Goal: Navigation & Orientation: Find specific page/section

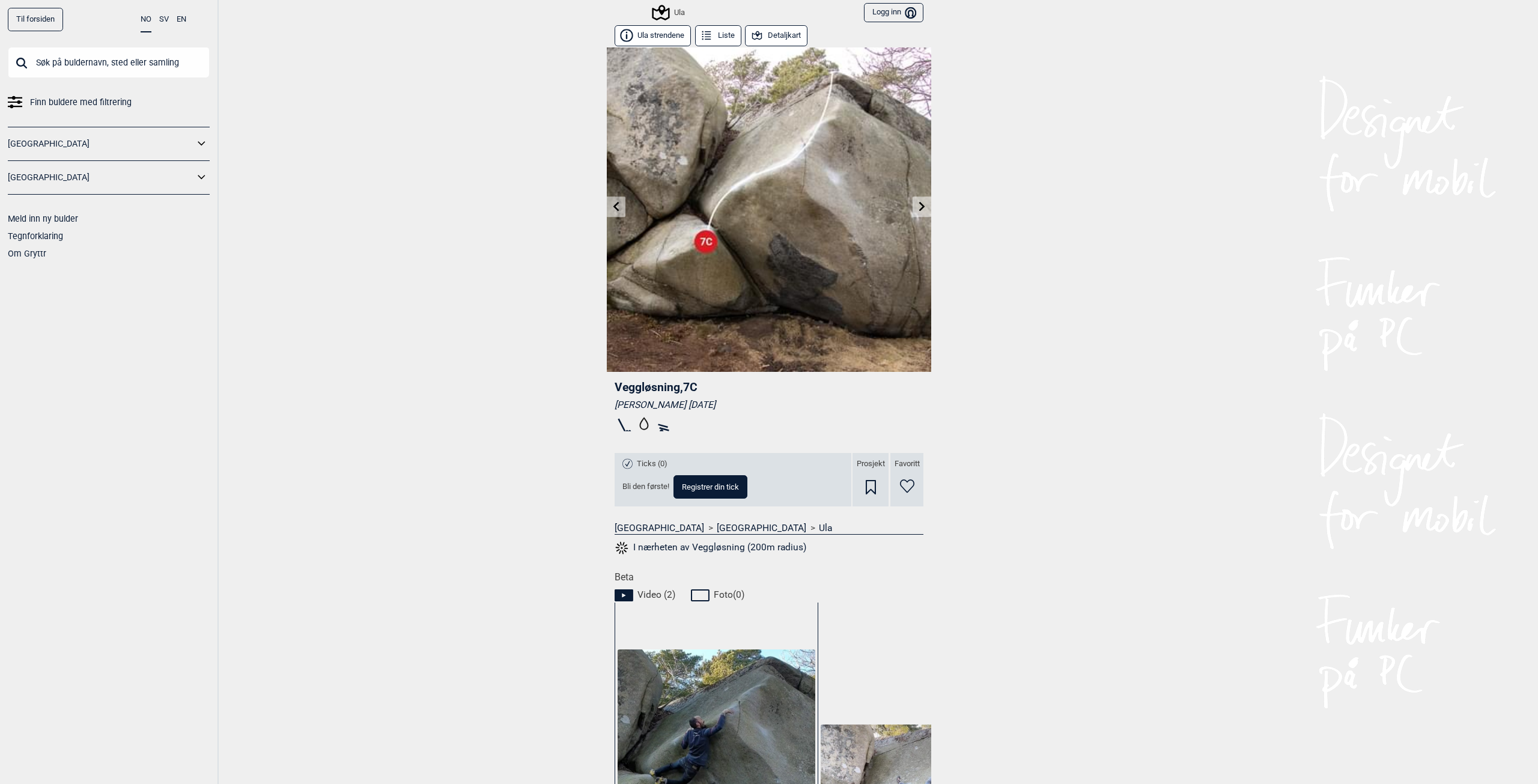
click at [138, 58] on input "text" at bounding box center [108, 63] width 202 height 31
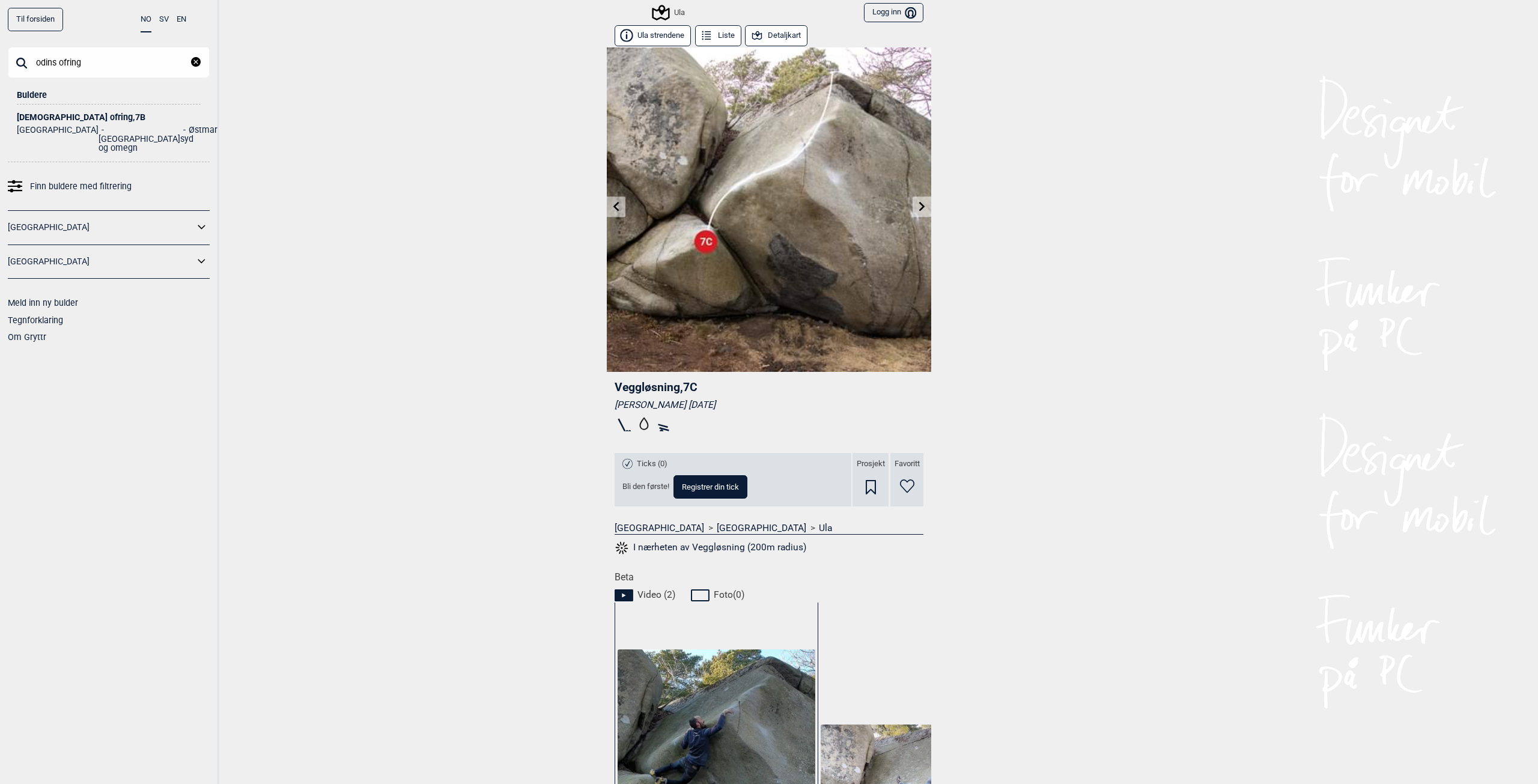
type input "odins ofring"
click at [98, 127] on li "[GEOGRAPHIC_DATA] og omegn" at bounding box center [139, 139] width 82 height 27
click at [44, 116] on div "[DEMOGRAPHIC_DATA] ofring , 7B" at bounding box center [109, 118] width 184 height 9
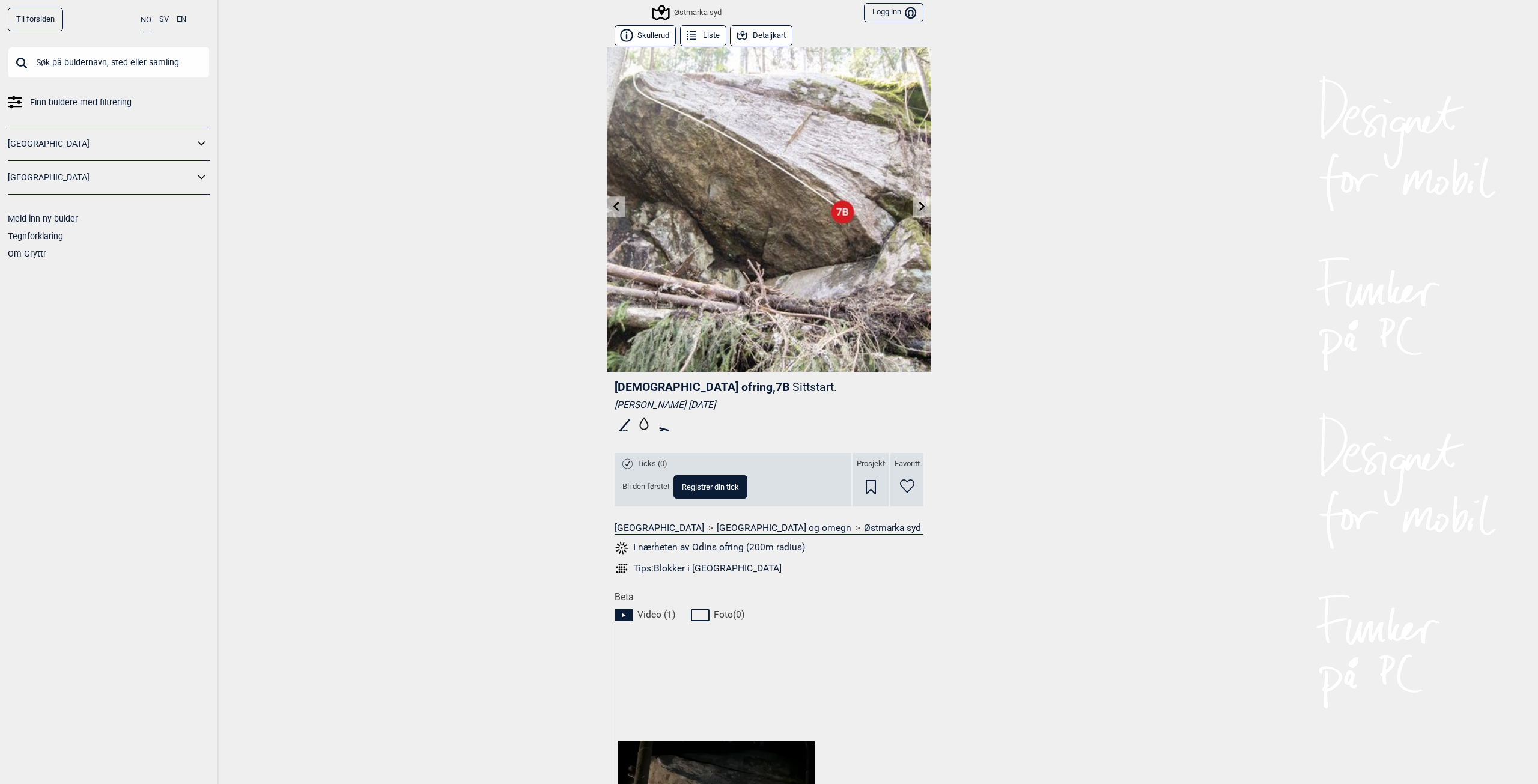
click at [679, 10] on div "Østmarka syd" at bounding box center [688, 13] width 68 height 14
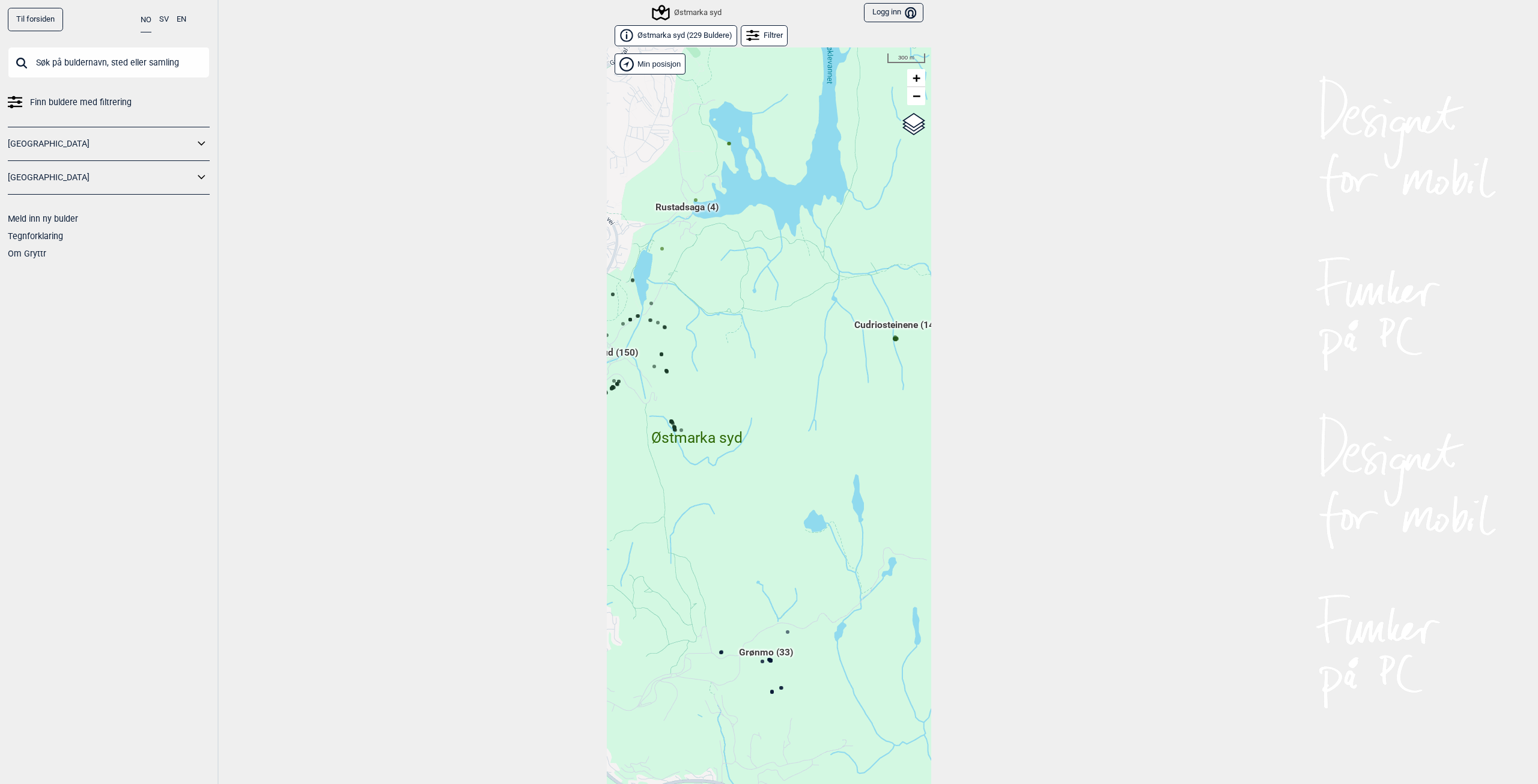
scroll to position [19, 0]
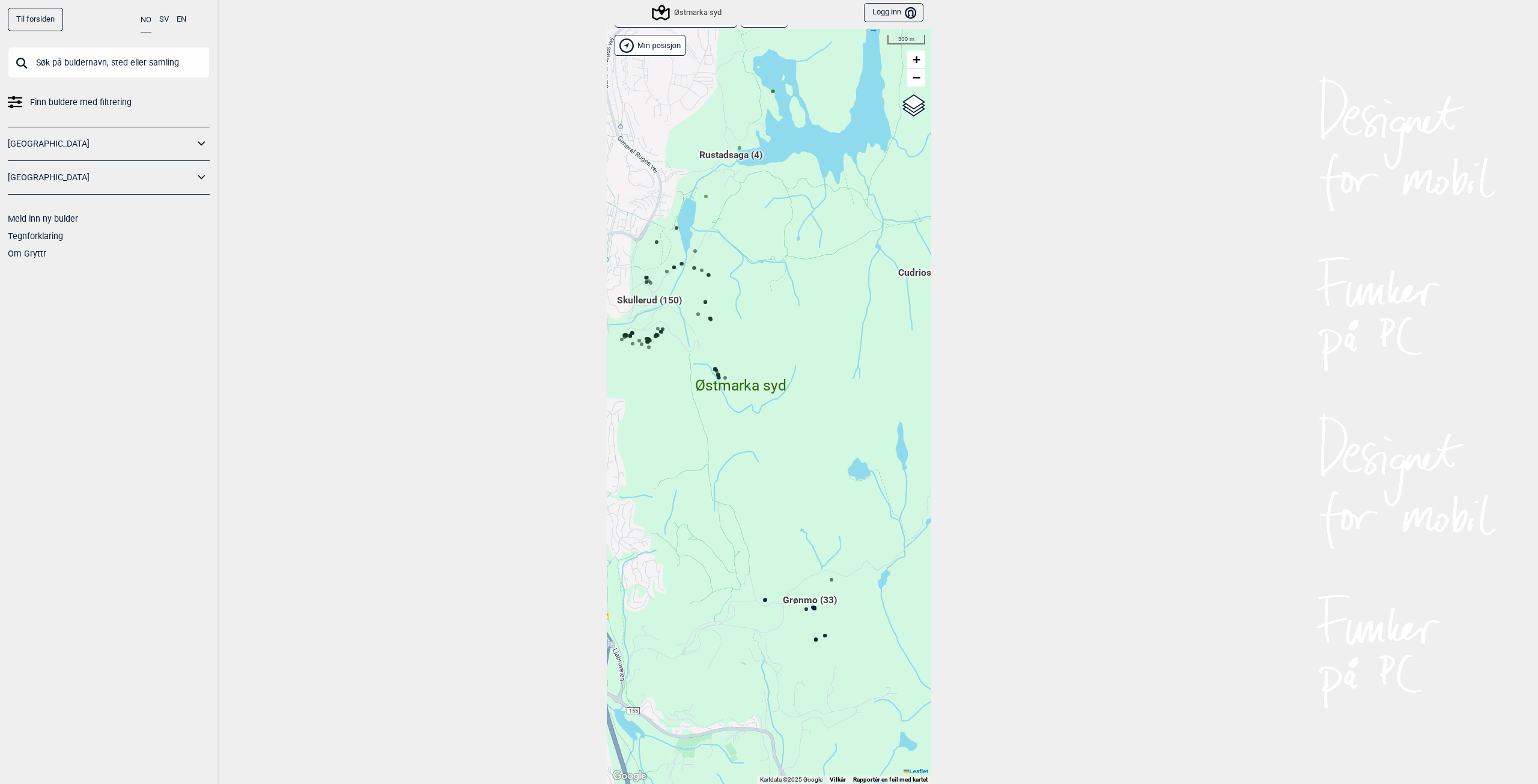
drag, startPoint x: 870, startPoint y: 364, endPoint x: 915, endPoint y: 330, distance: 56.4
click at [915, 330] on div "Hallingdal Gol Ål Stange Kolomoen [GEOGRAPHIC_DATA] [GEOGRAPHIC_DATA][PERSON_NA…" at bounding box center [769, 406] width 325 height 755
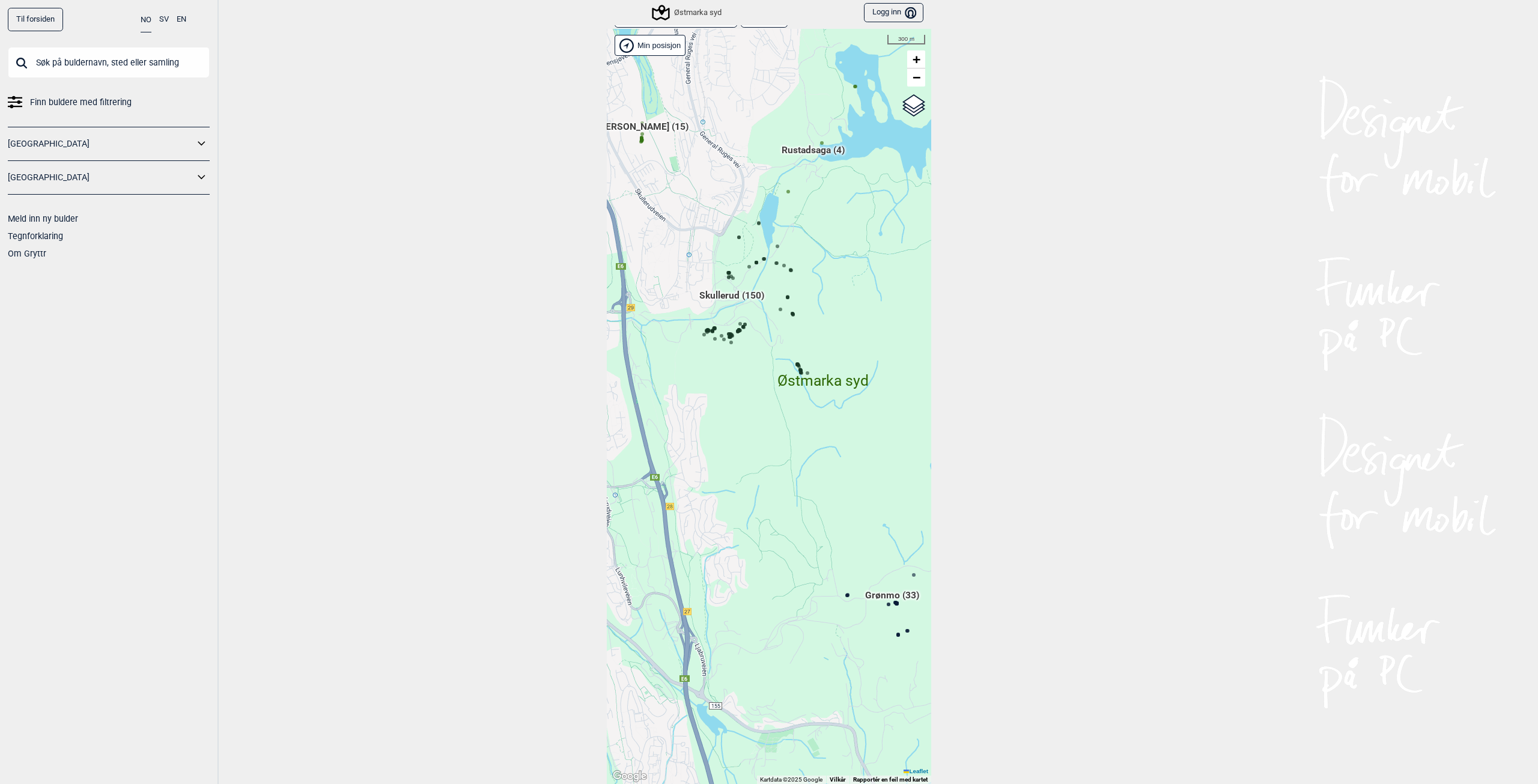
drag, startPoint x: 718, startPoint y: 327, endPoint x: 806, endPoint y: 325, distance: 88.0
click at [805, 325] on div "Hallingdal Gol Ål Stange Kolomoen [GEOGRAPHIC_DATA] [GEOGRAPHIC_DATA][PERSON_NA…" at bounding box center [769, 406] width 325 height 755
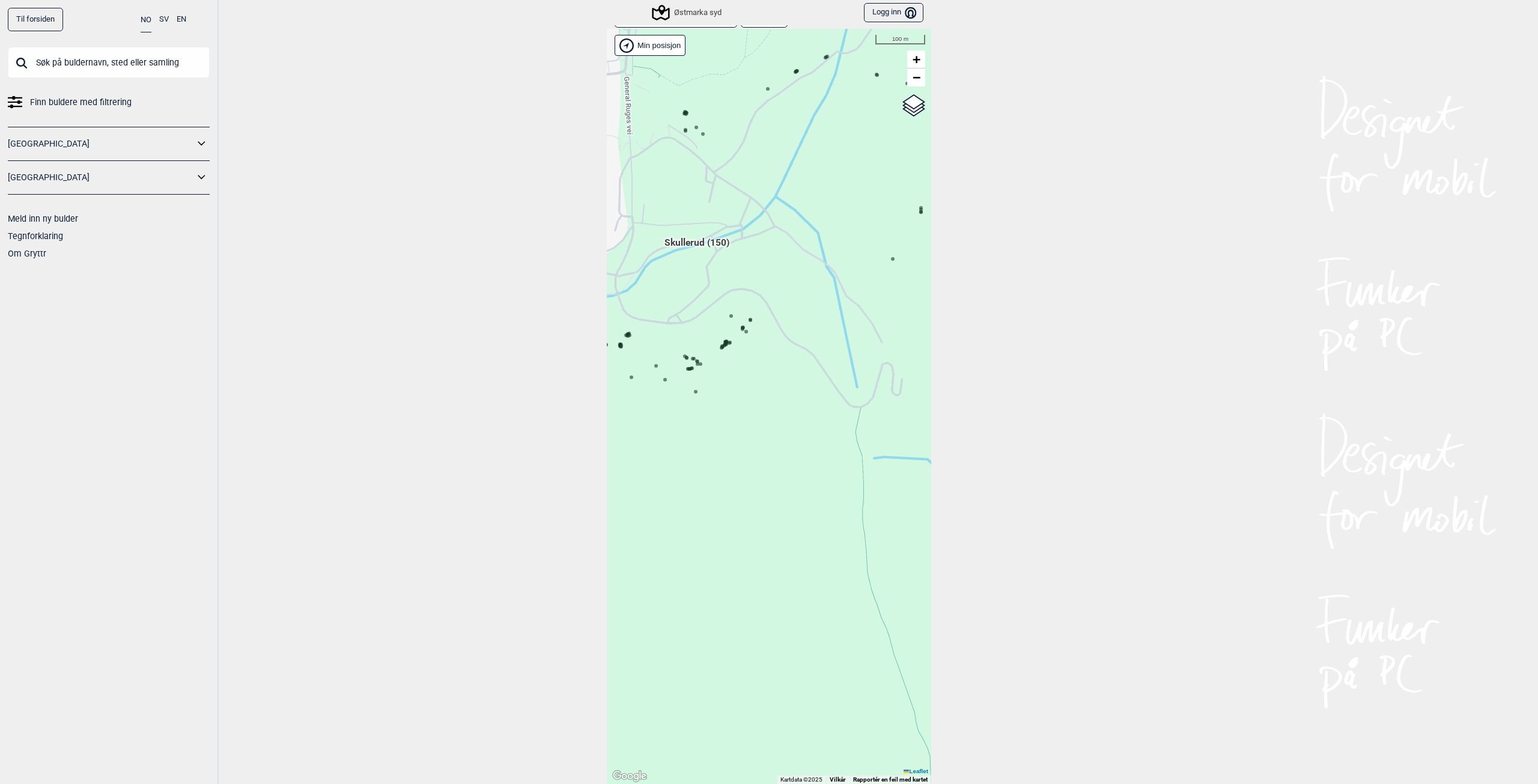
click at [743, 328] on icon at bounding box center [746, 332] width 6 height 6
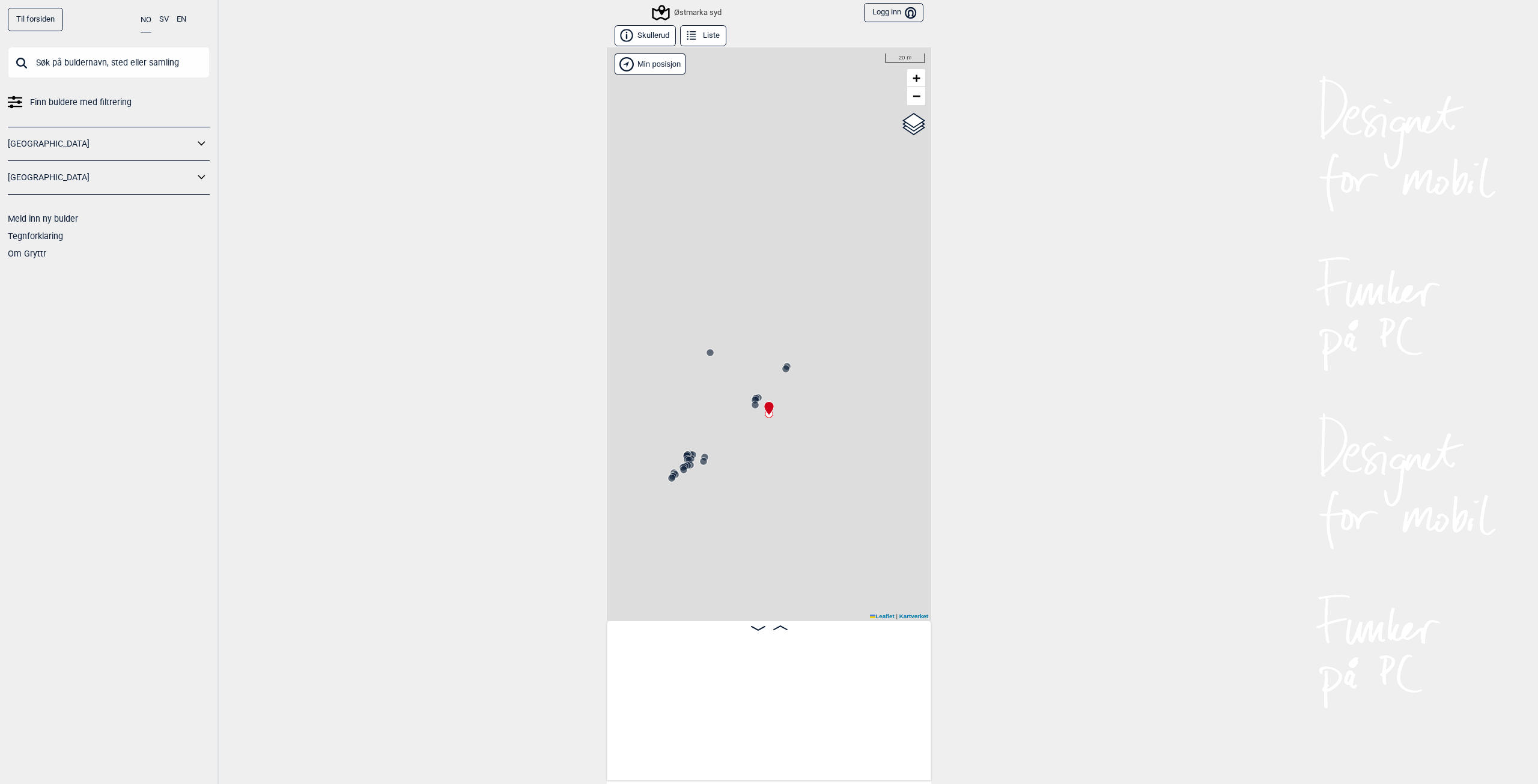
scroll to position [0, 7717]
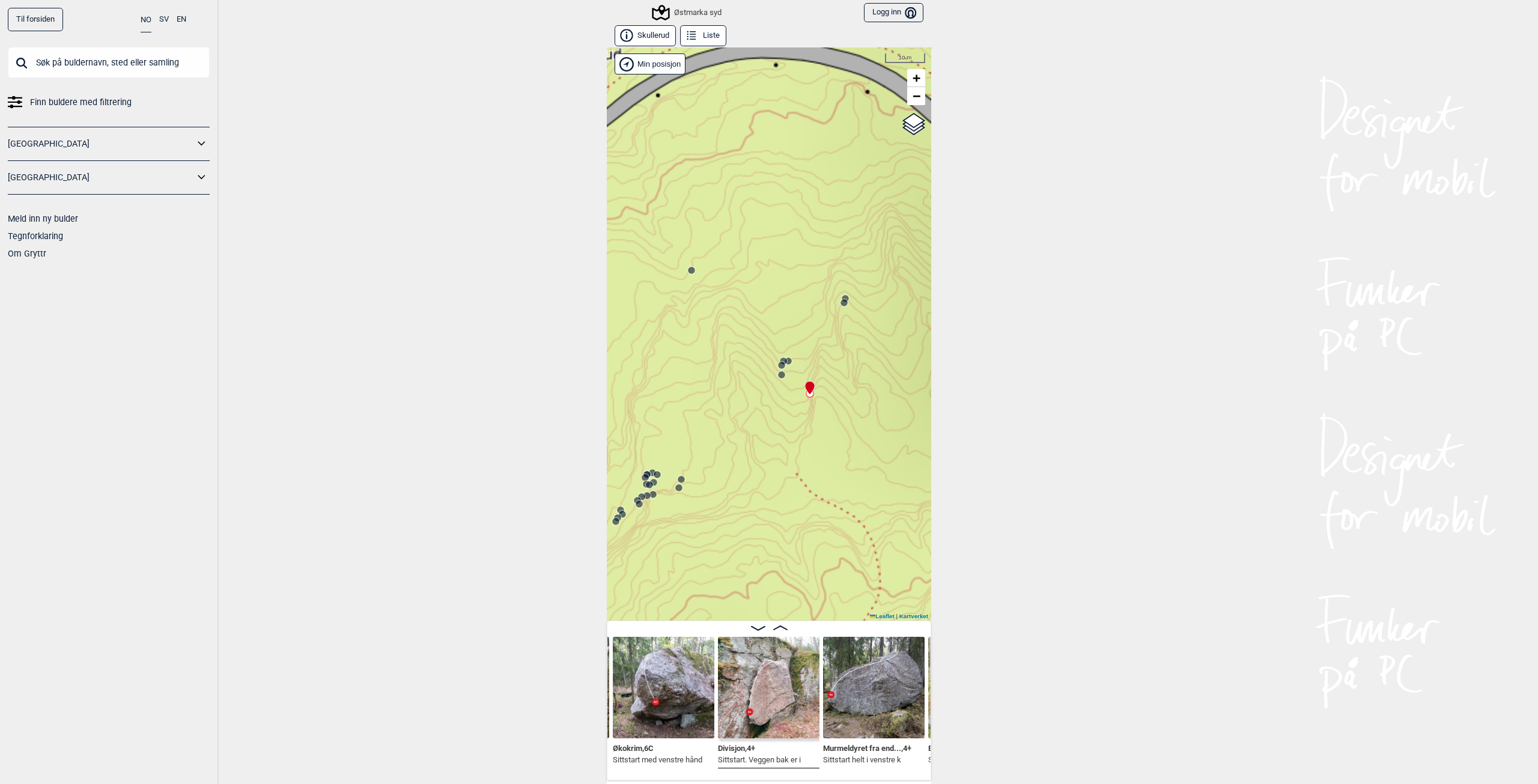
drag, startPoint x: 790, startPoint y: 461, endPoint x: 789, endPoint y: 271, distance: 190.0
click at [789, 277] on div "Østmarka syd" at bounding box center [769, 334] width 325 height 573
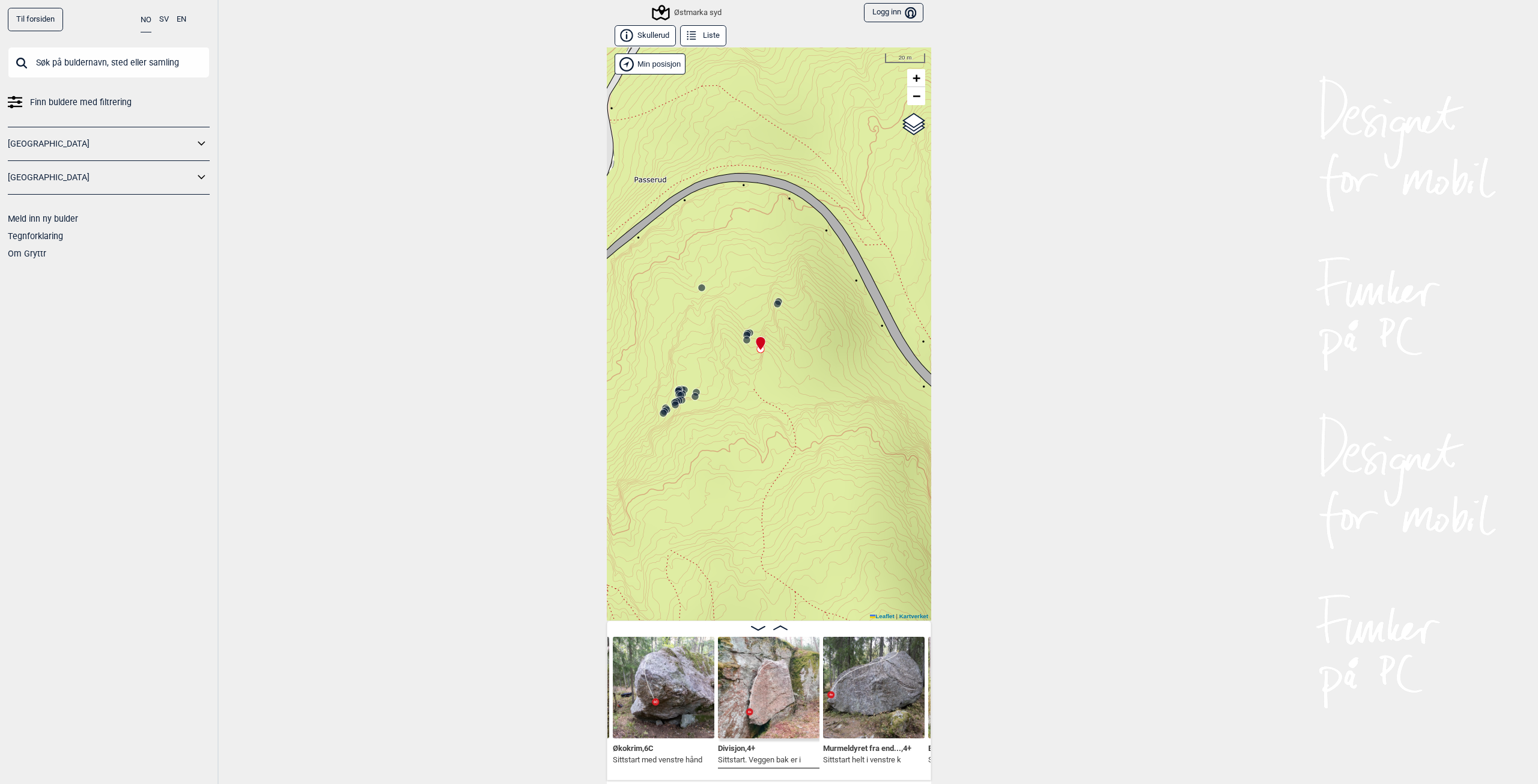
click at [691, 400] on icon at bounding box center [695, 396] width 9 height 9
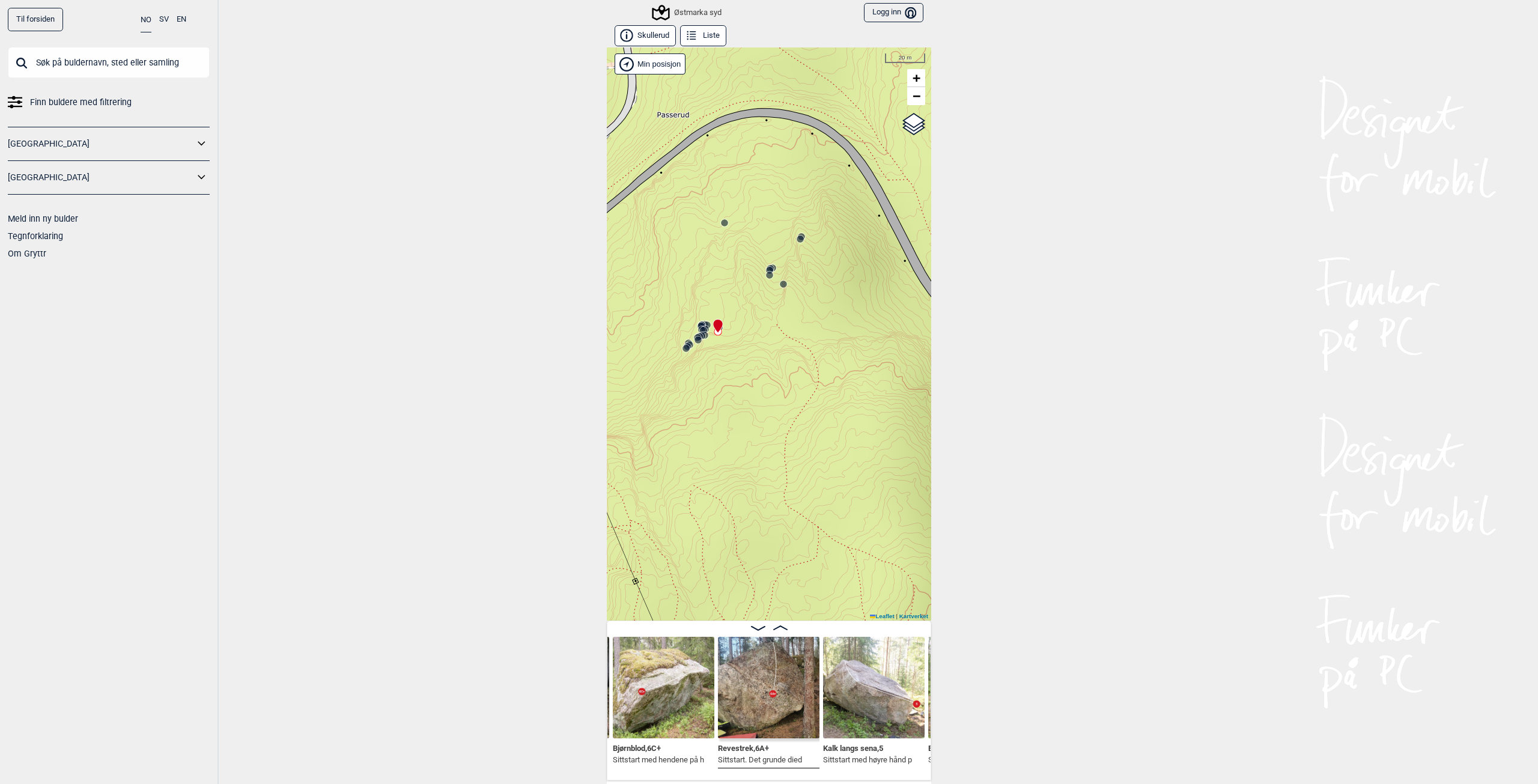
drag, startPoint x: 741, startPoint y: 456, endPoint x: 808, endPoint y: 412, distance: 80.2
click at [808, 412] on div "Østmarka syd" at bounding box center [769, 334] width 325 height 573
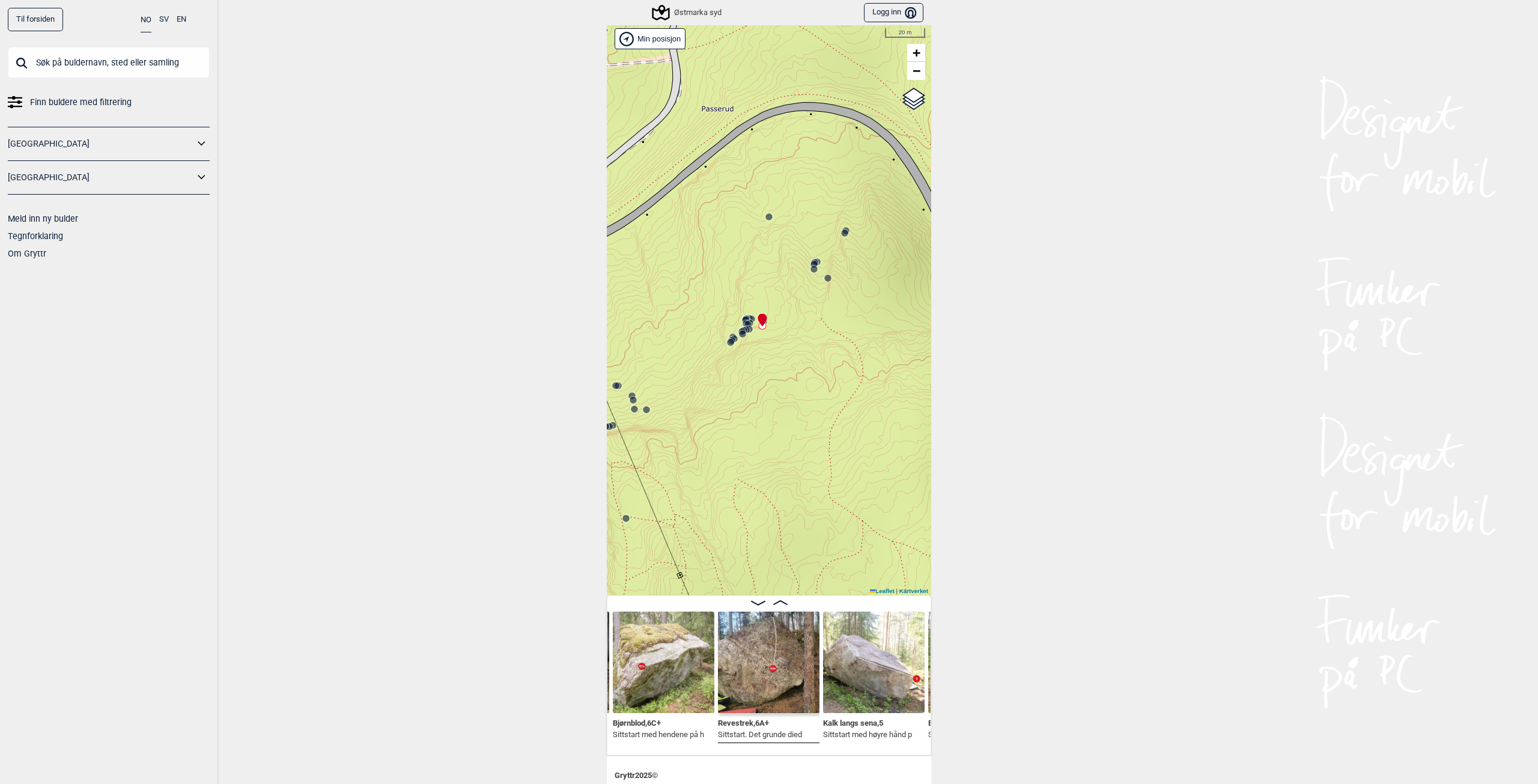
scroll to position [0, 0]
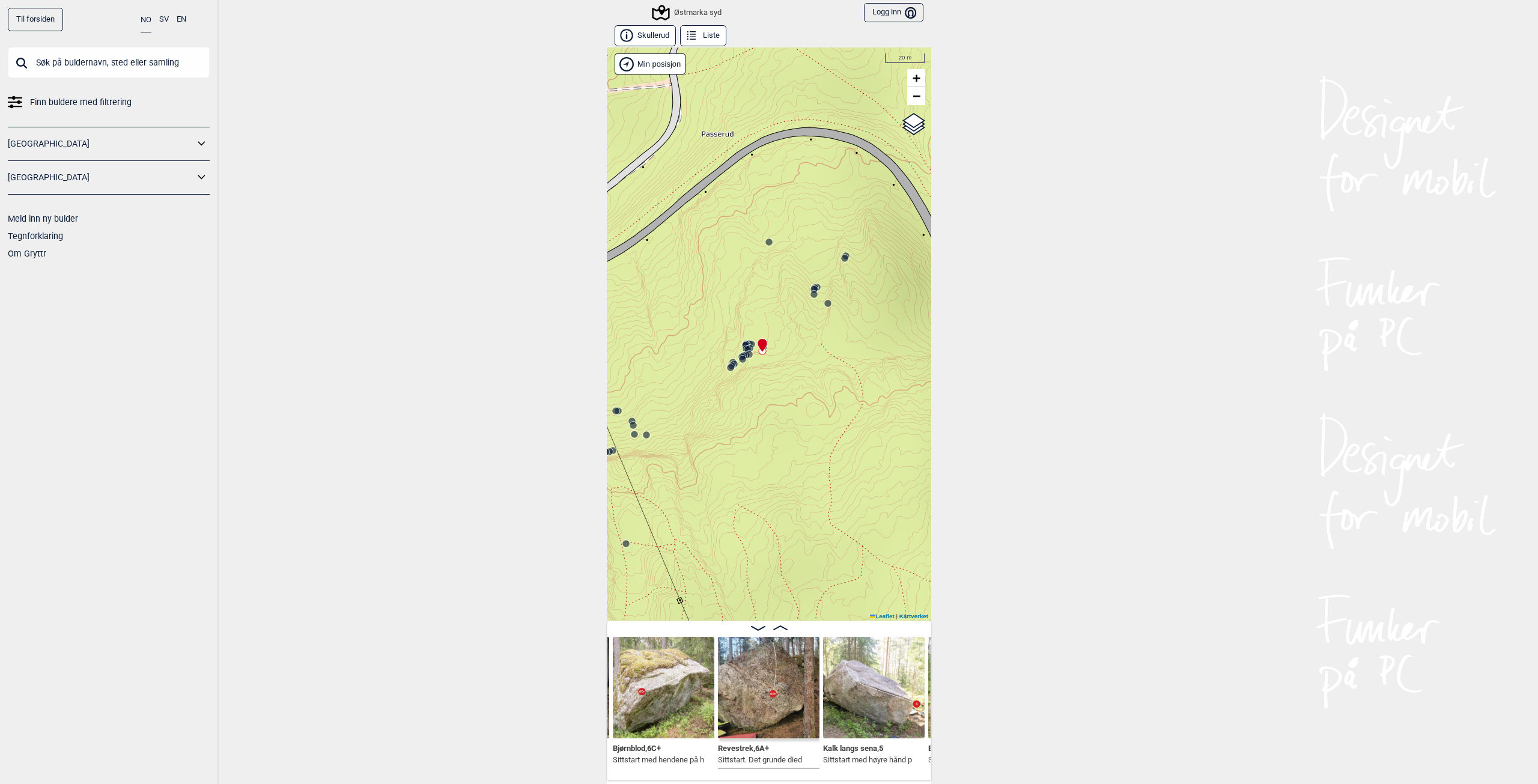
click at [764, 245] on icon at bounding box center [768, 242] width 9 height 9
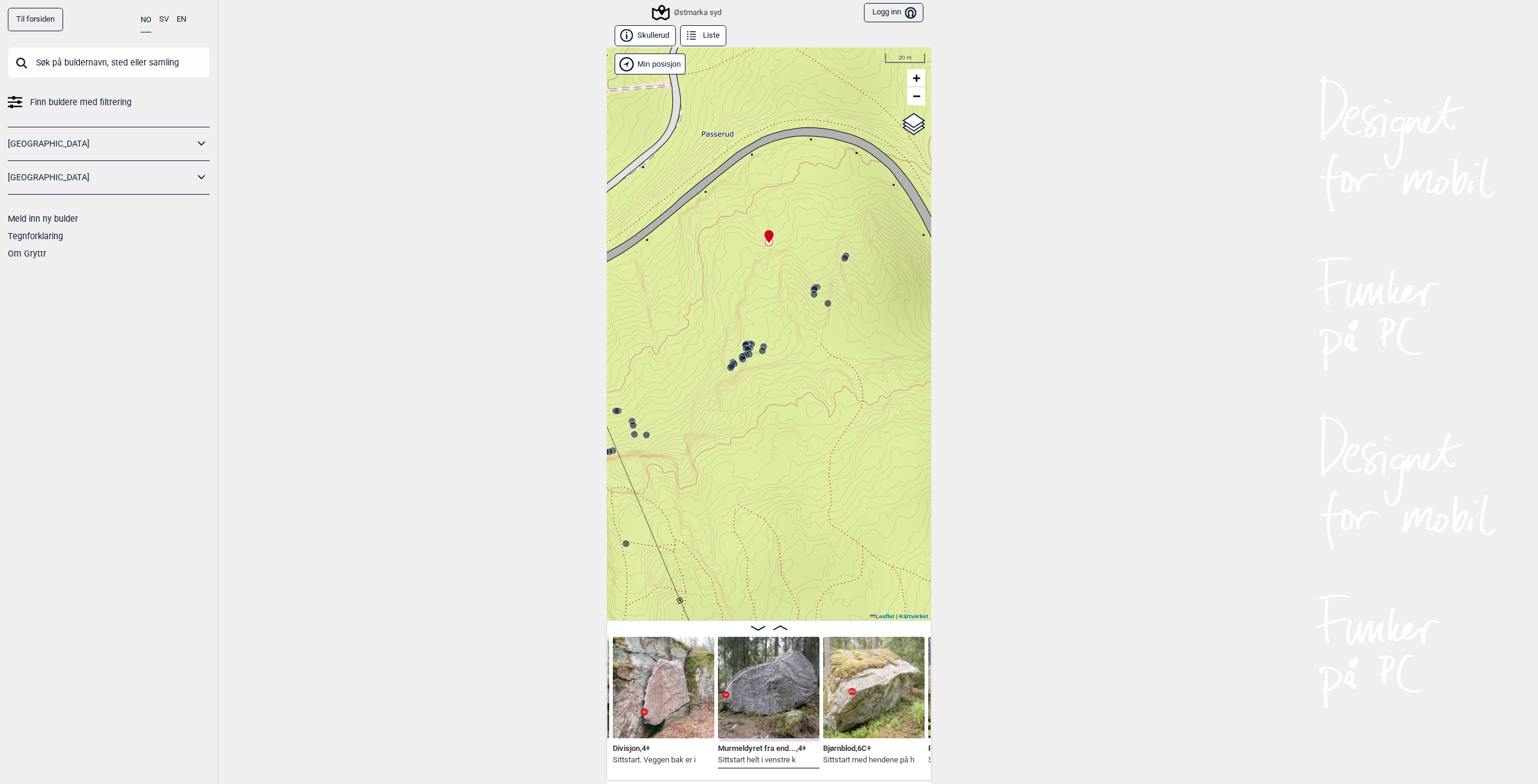
click at [745, 344] on icon at bounding box center [750, 348] width 9 height 9
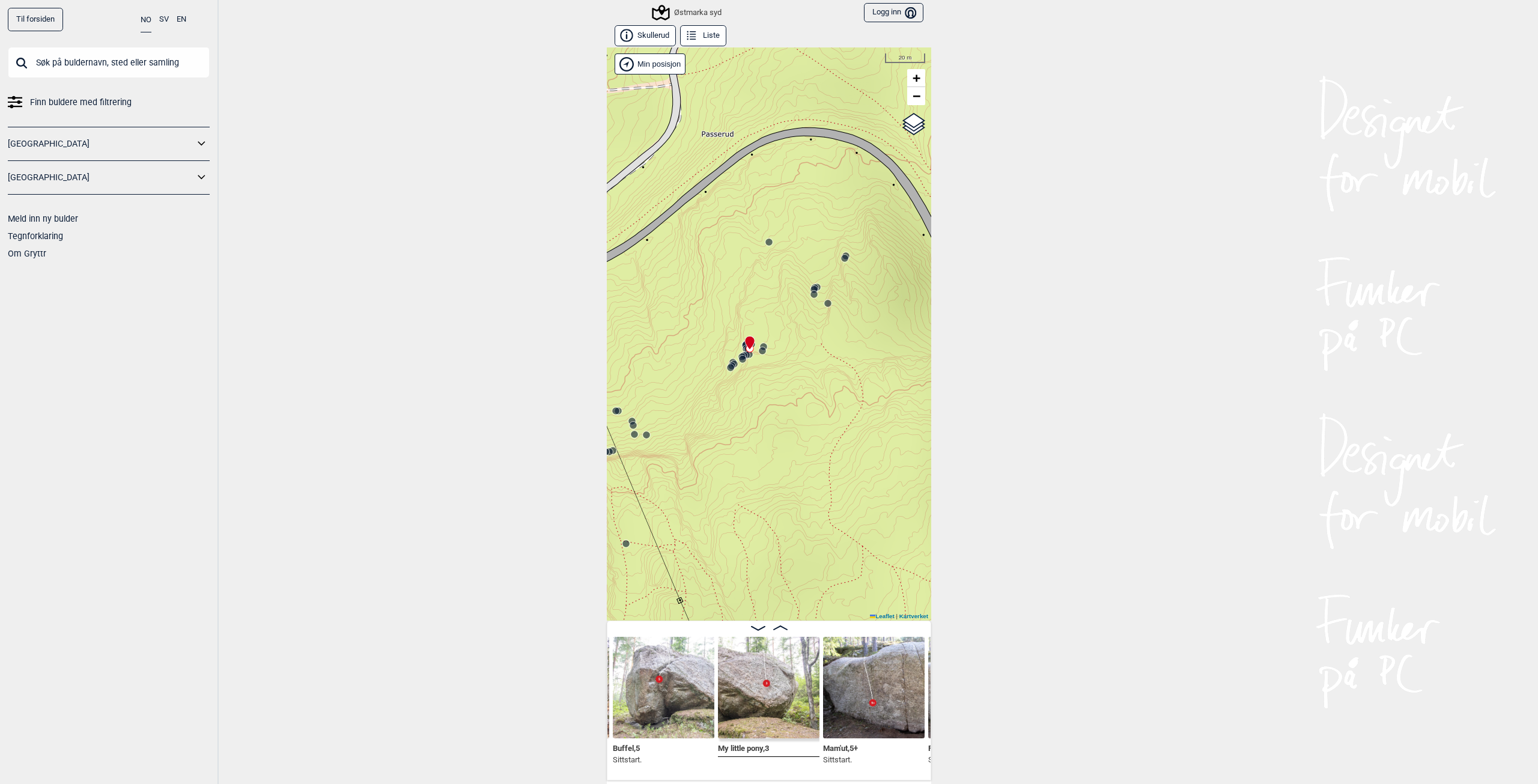
click at [730, 371] on icon at bounding box center [730, 367] width 9 height 9
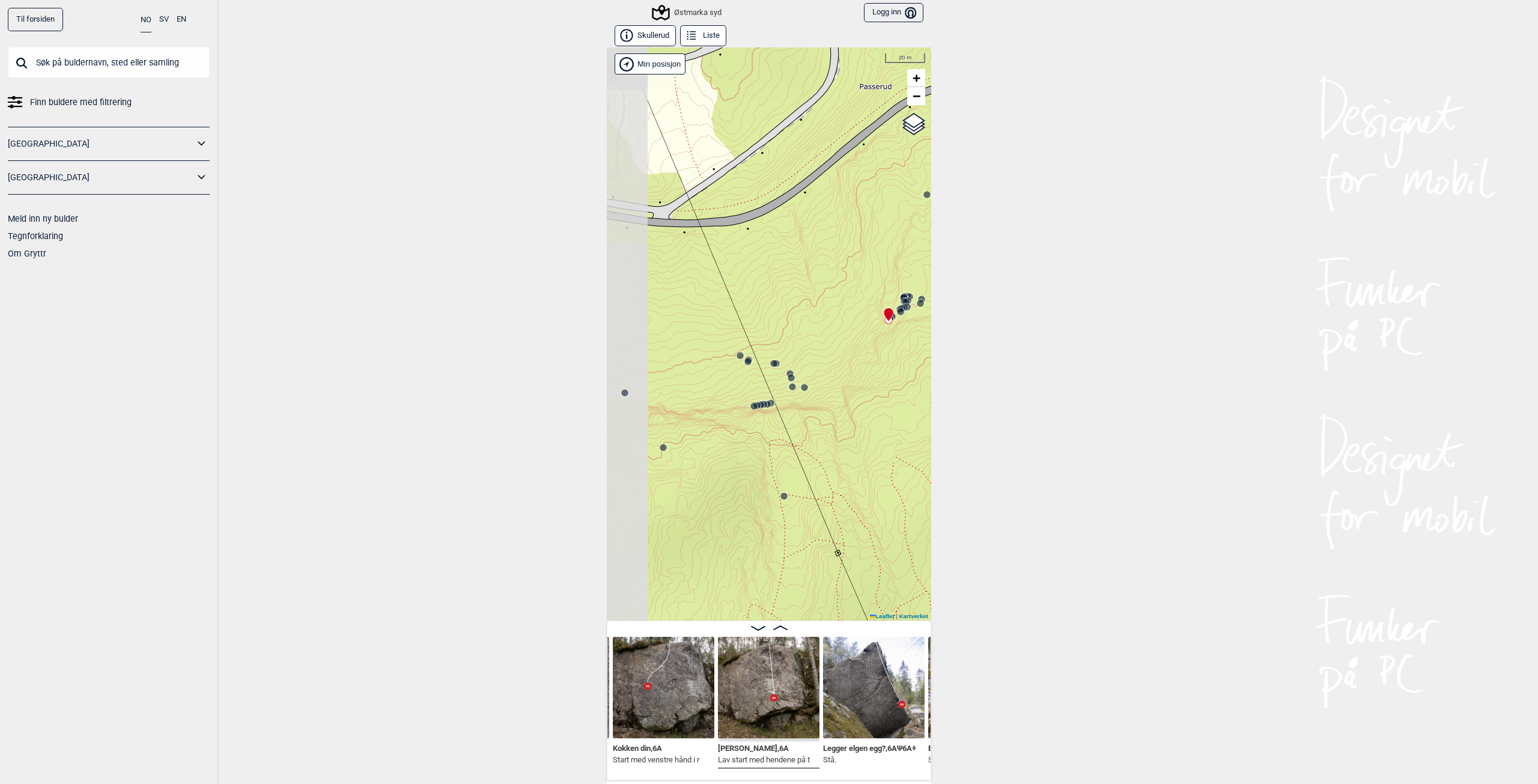
drag, startPoint x: 696, startPoint y: 415, endPoint x: 846, endPoint y: 366, distance: 157.8
click at [846, 366] on div "Østmarka syd" at bounding box center [769, 334] width 325 height 573
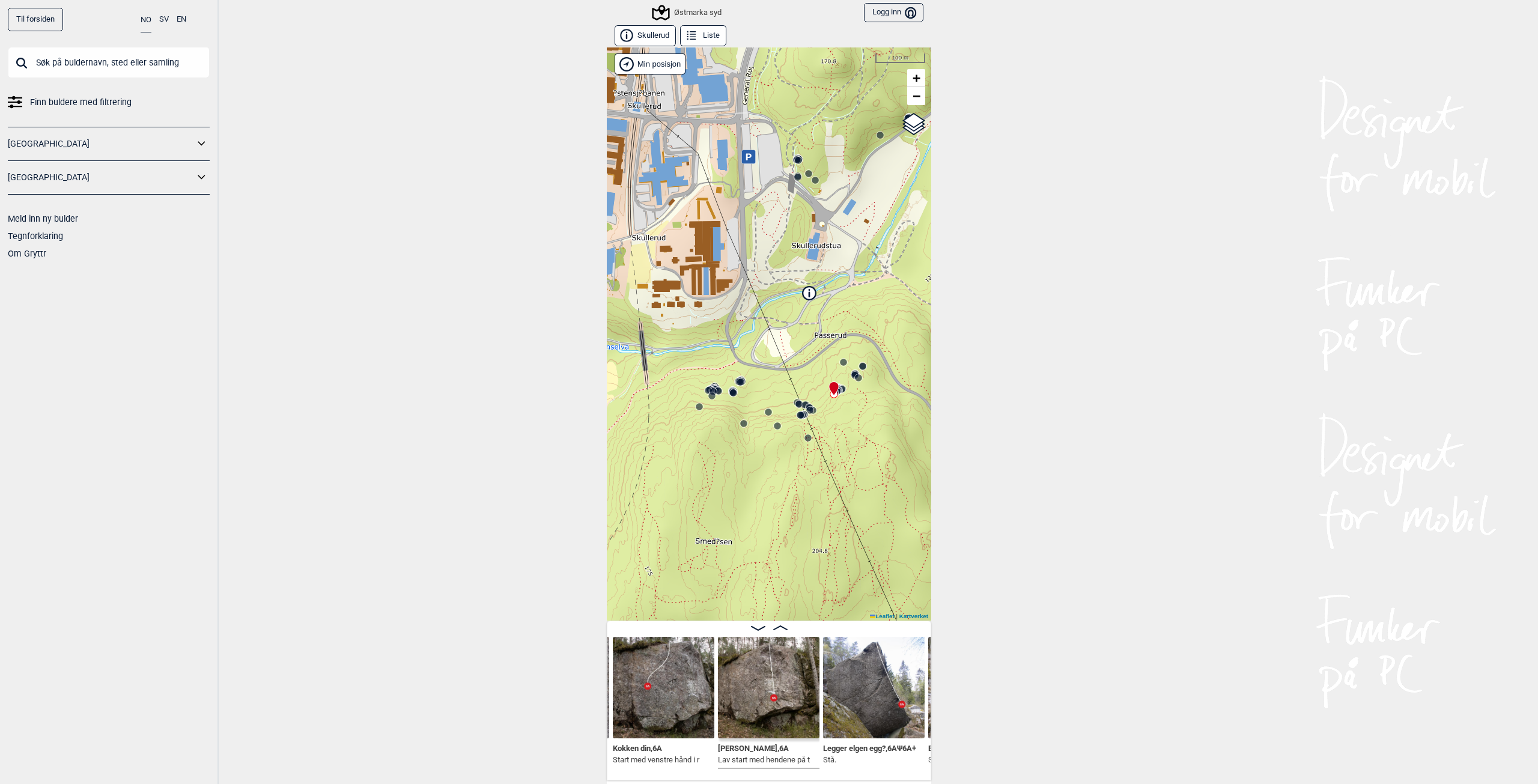
click at [803, 442] on icon at bounding box center [808, 437] width 9 height 9
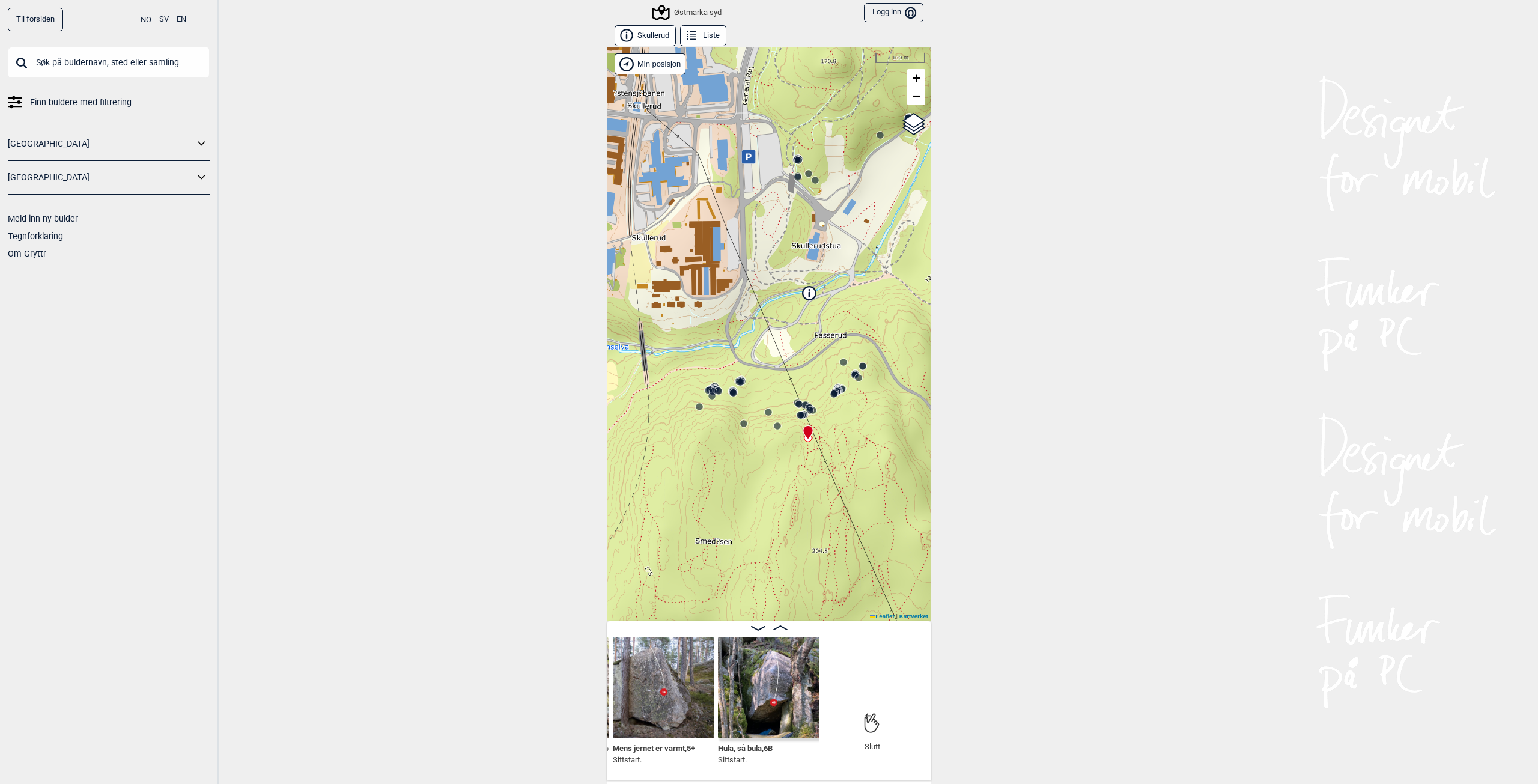
click at [737, 384] on circle at bounding box center [741, 382] width 8 height 8
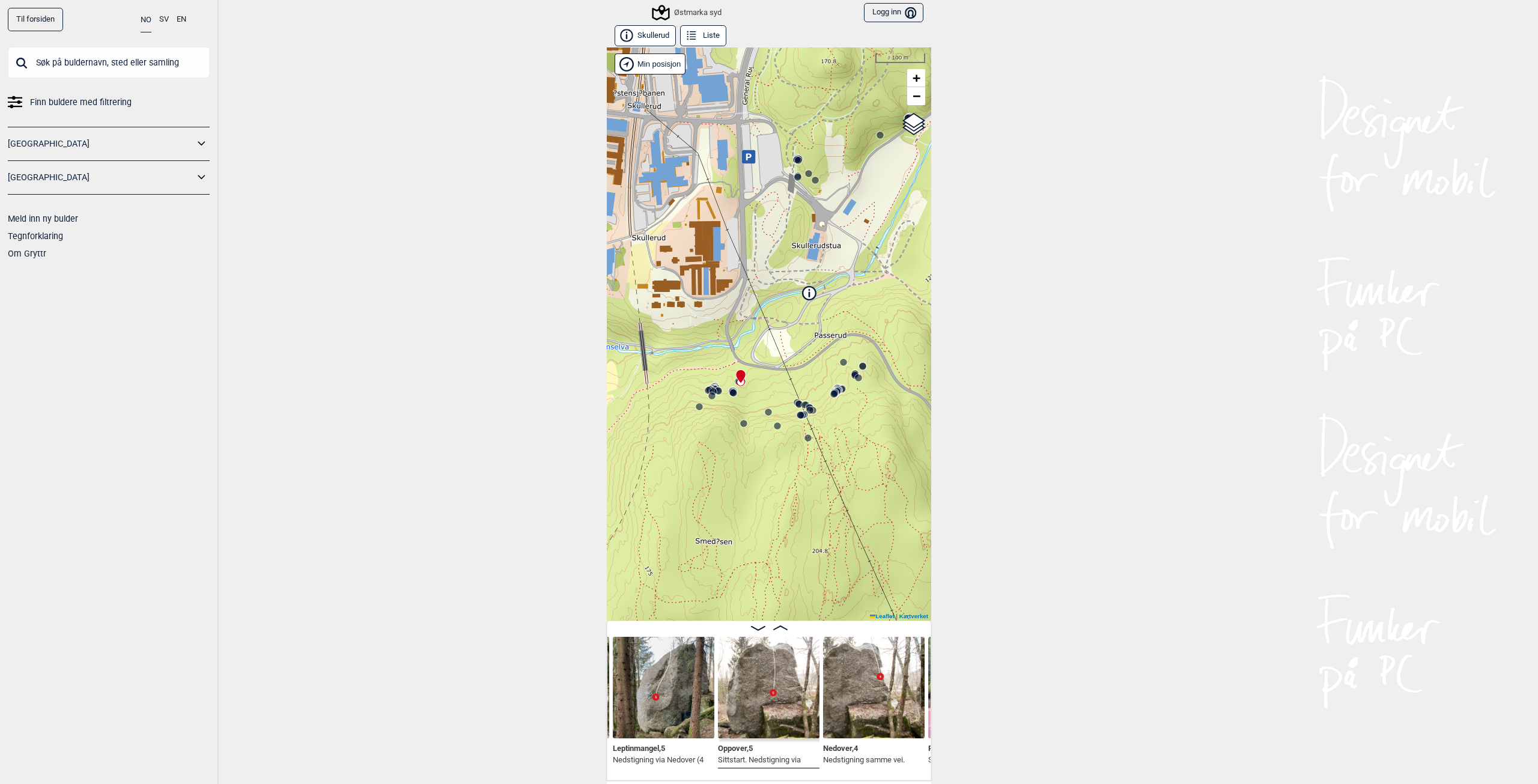
click at [733, 394] on circle at bounding box center [733, 392] width 8 height 8
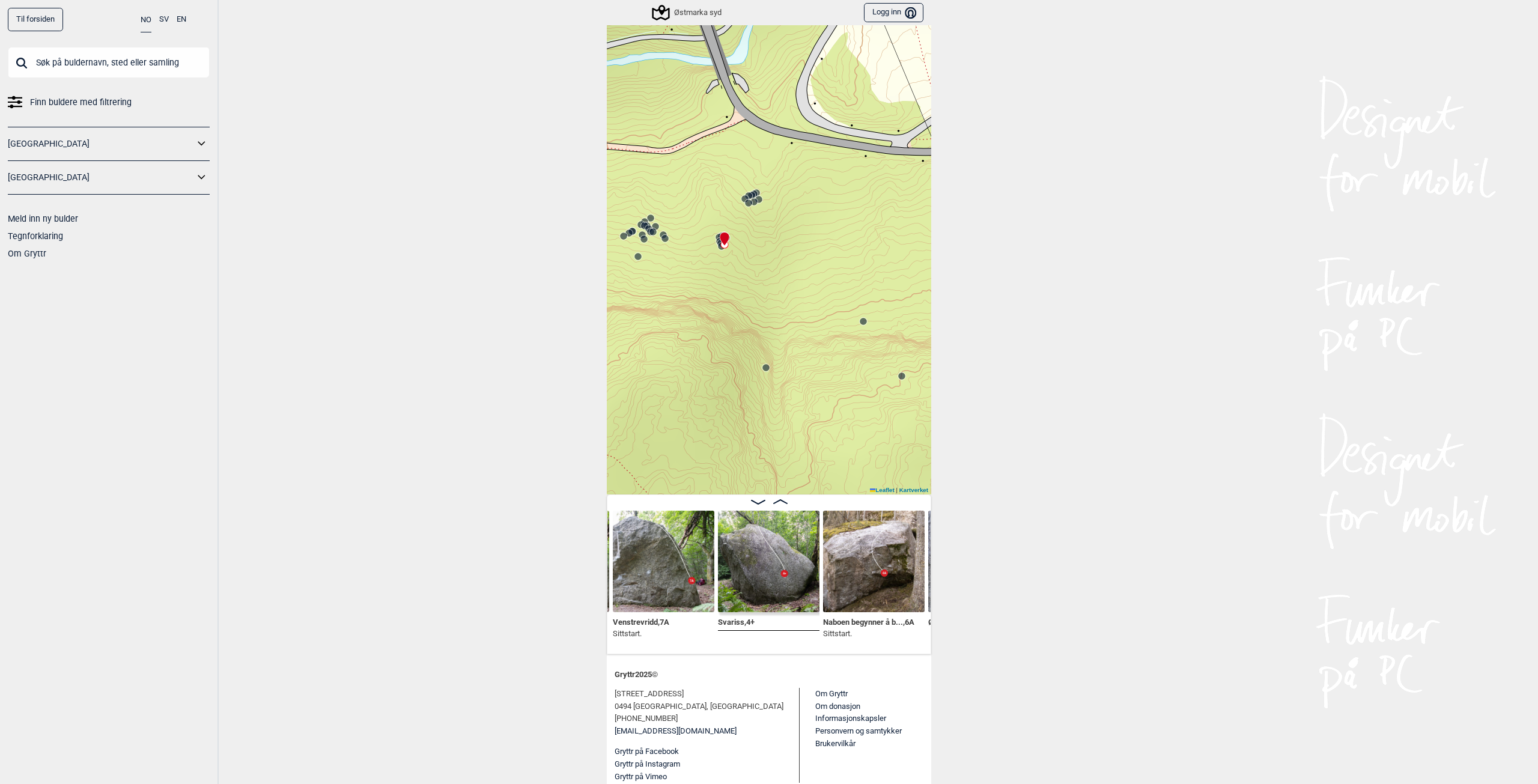
scroll to position [133, 0]
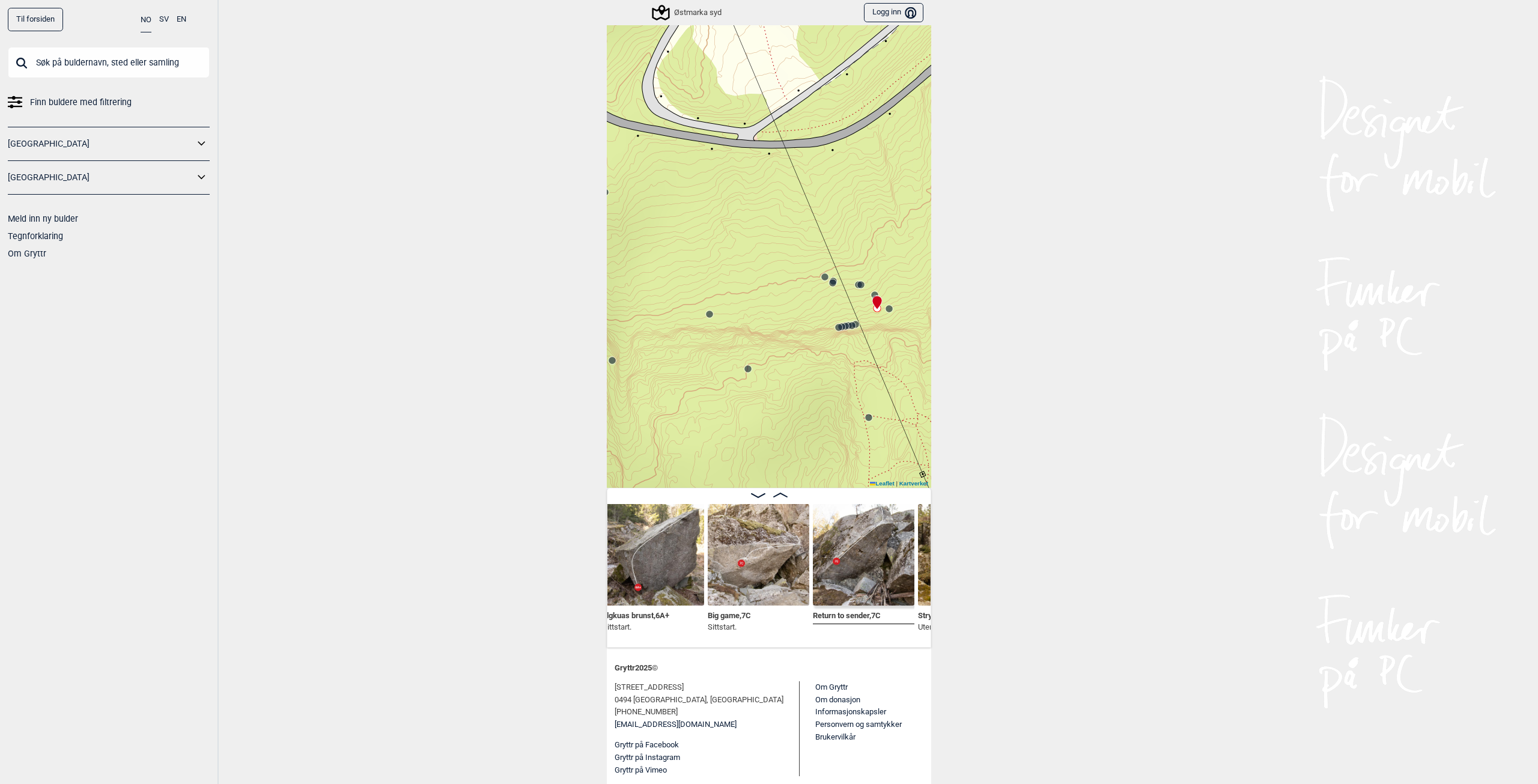
scroll to position [0, 10089]
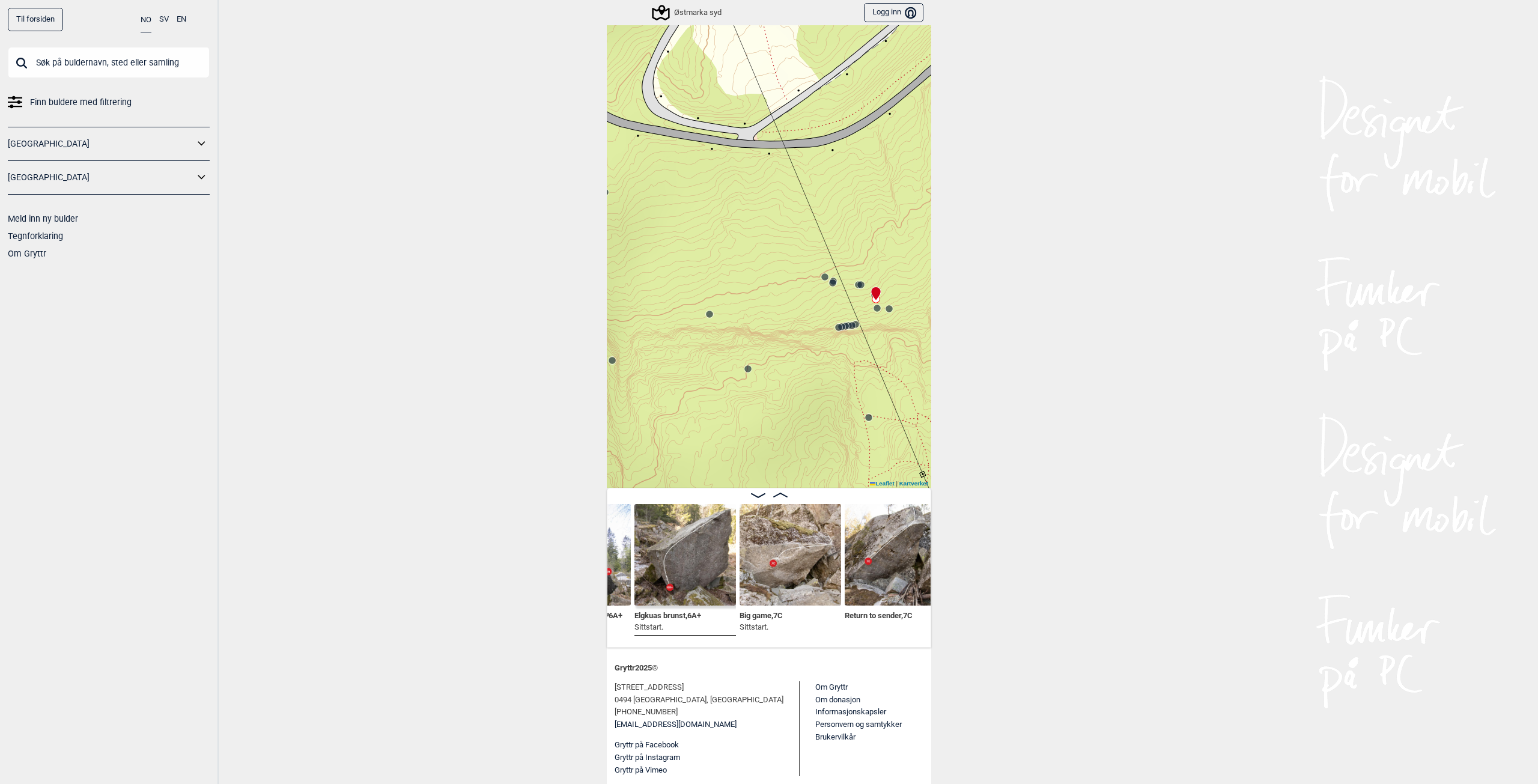
click at [805, 574] on img at bounding box center [790, 555] width 101 height 101
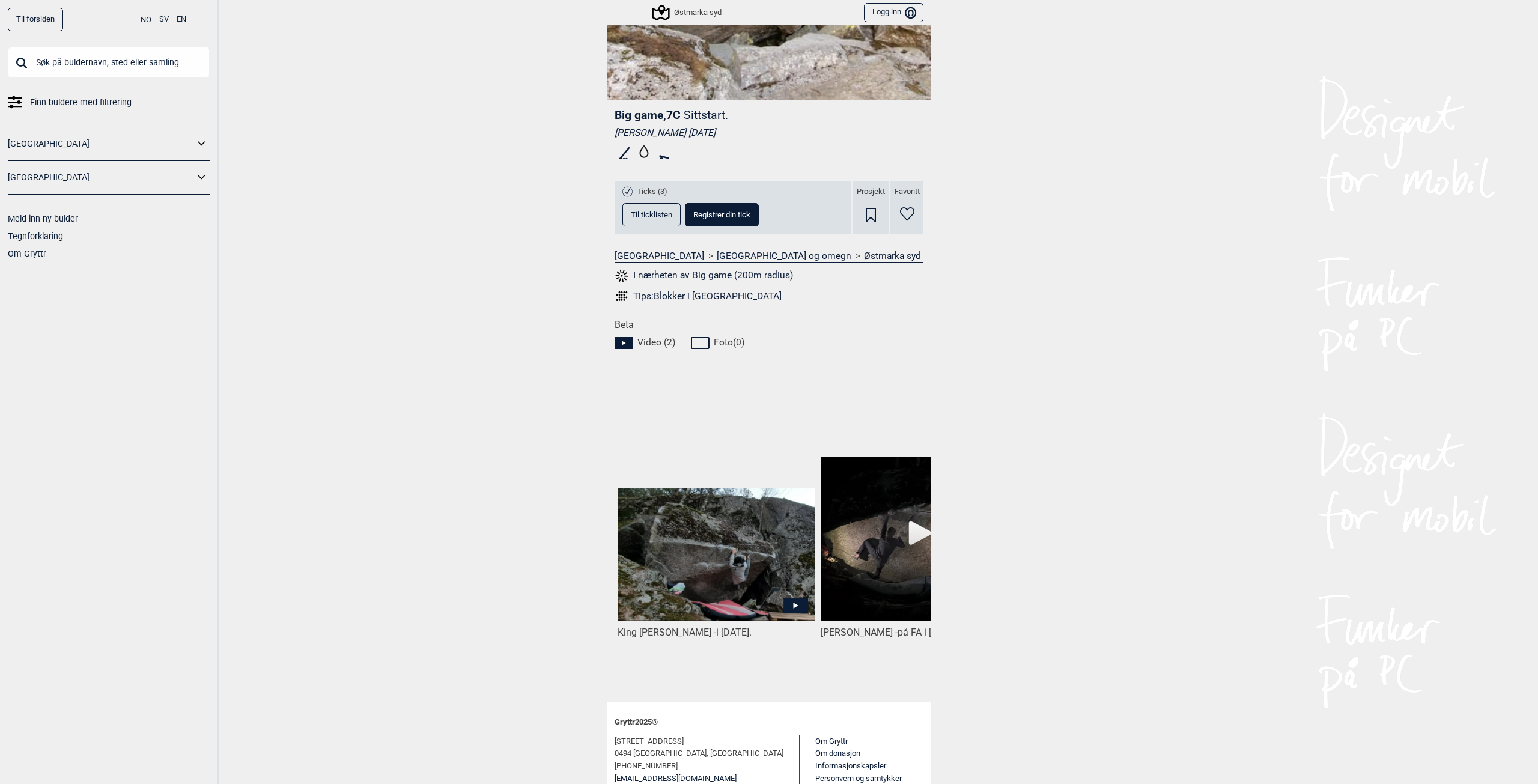
scroll to position [326, 0]
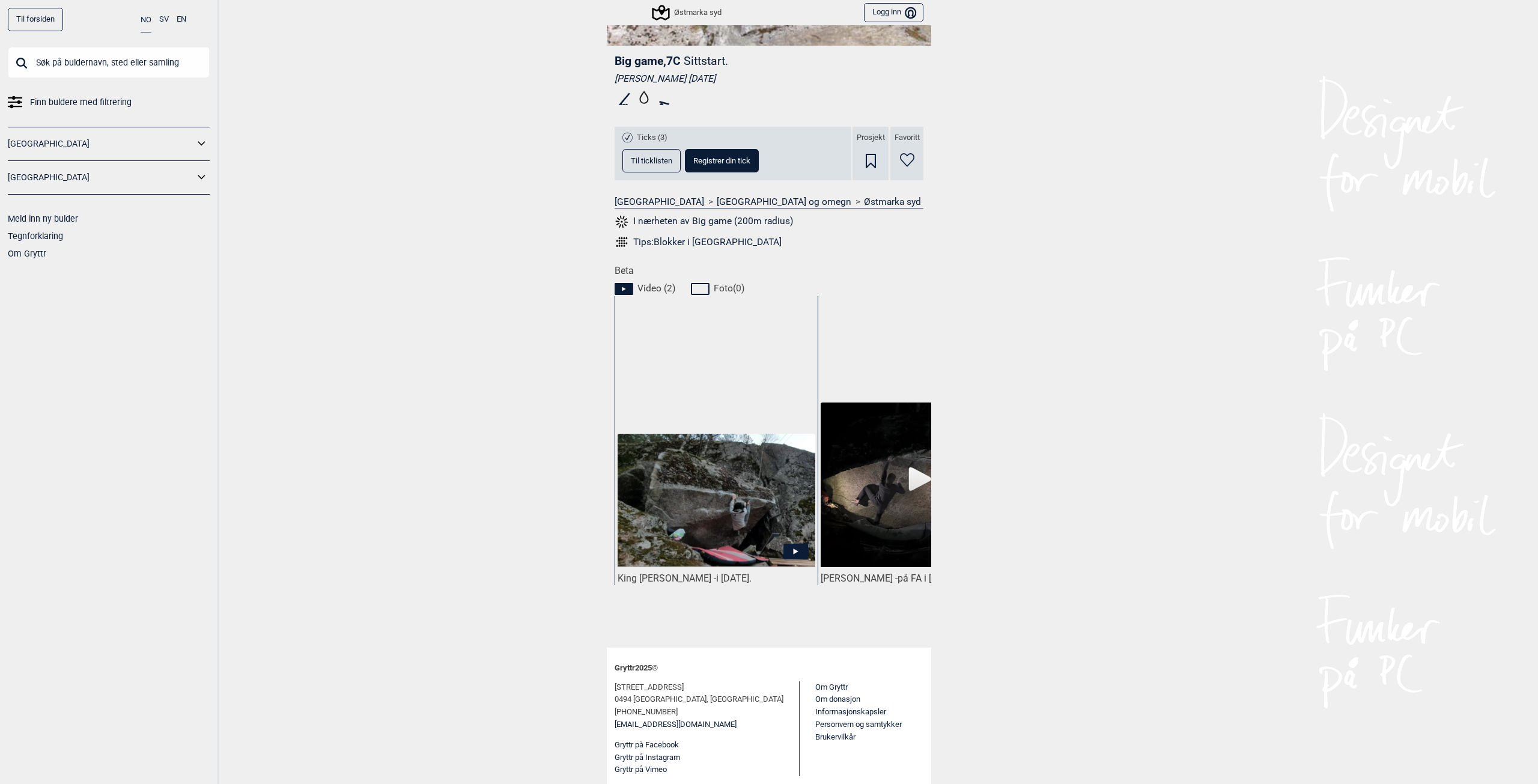
click at [755, 483] on img at bounding box center [716, 500] width 198 height 133
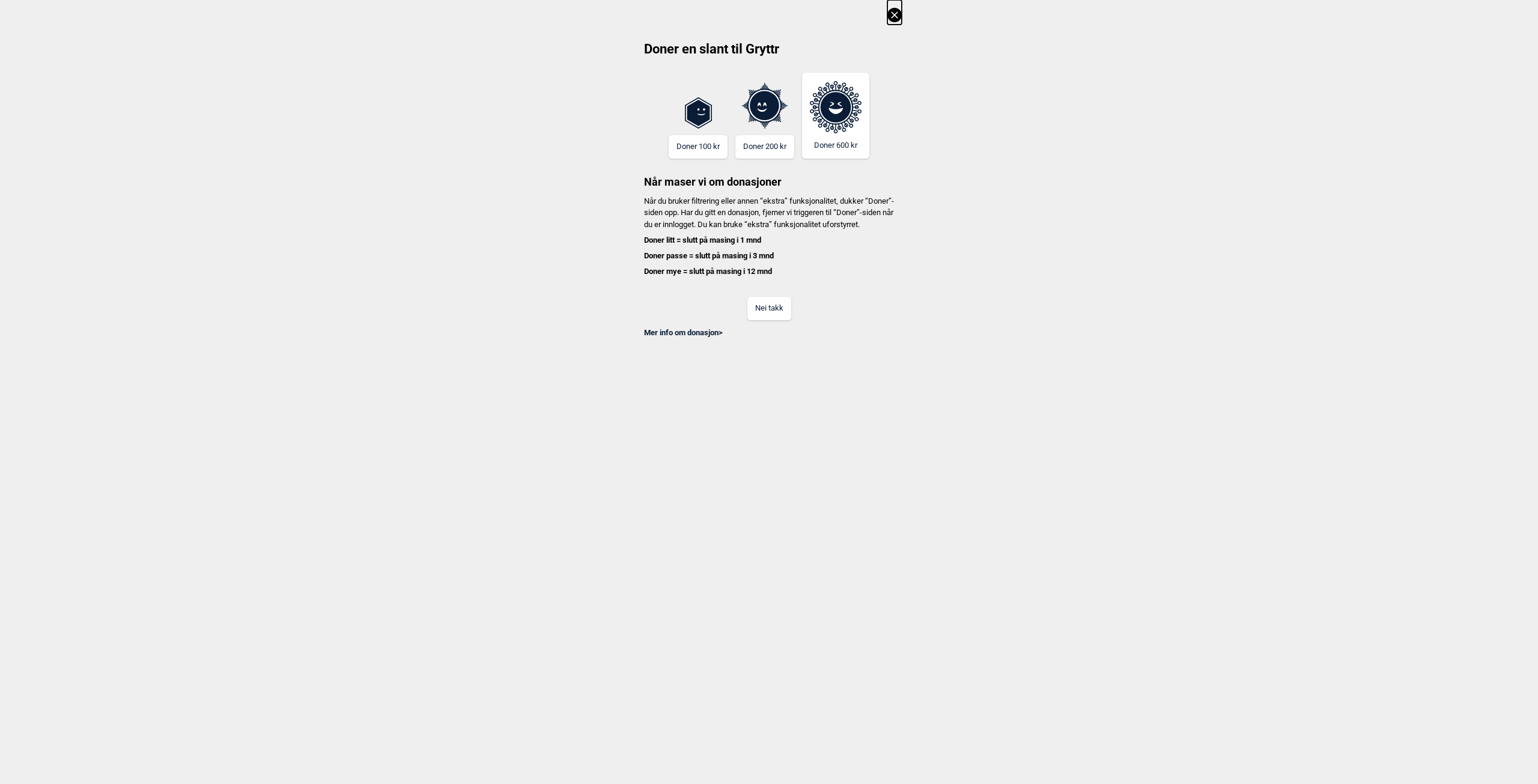
click at [775, 320] on button "Nei takk" at bounding box center [770, 308] width 44 height 23
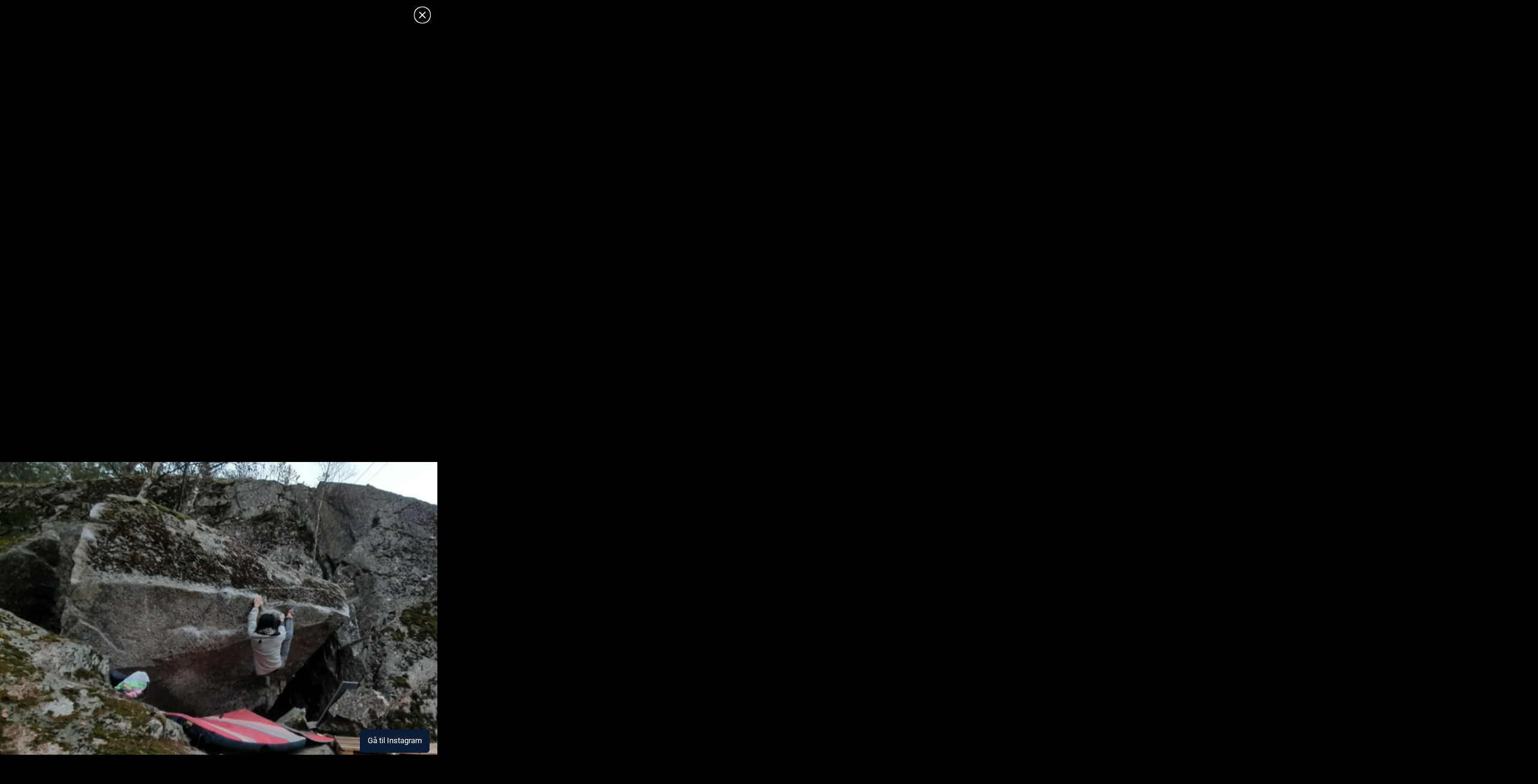
click at [187, 623] on img at bounding box center [218, 608] width 437 height 293
